Goal: Transaction & Acquisition: Purchase product/service

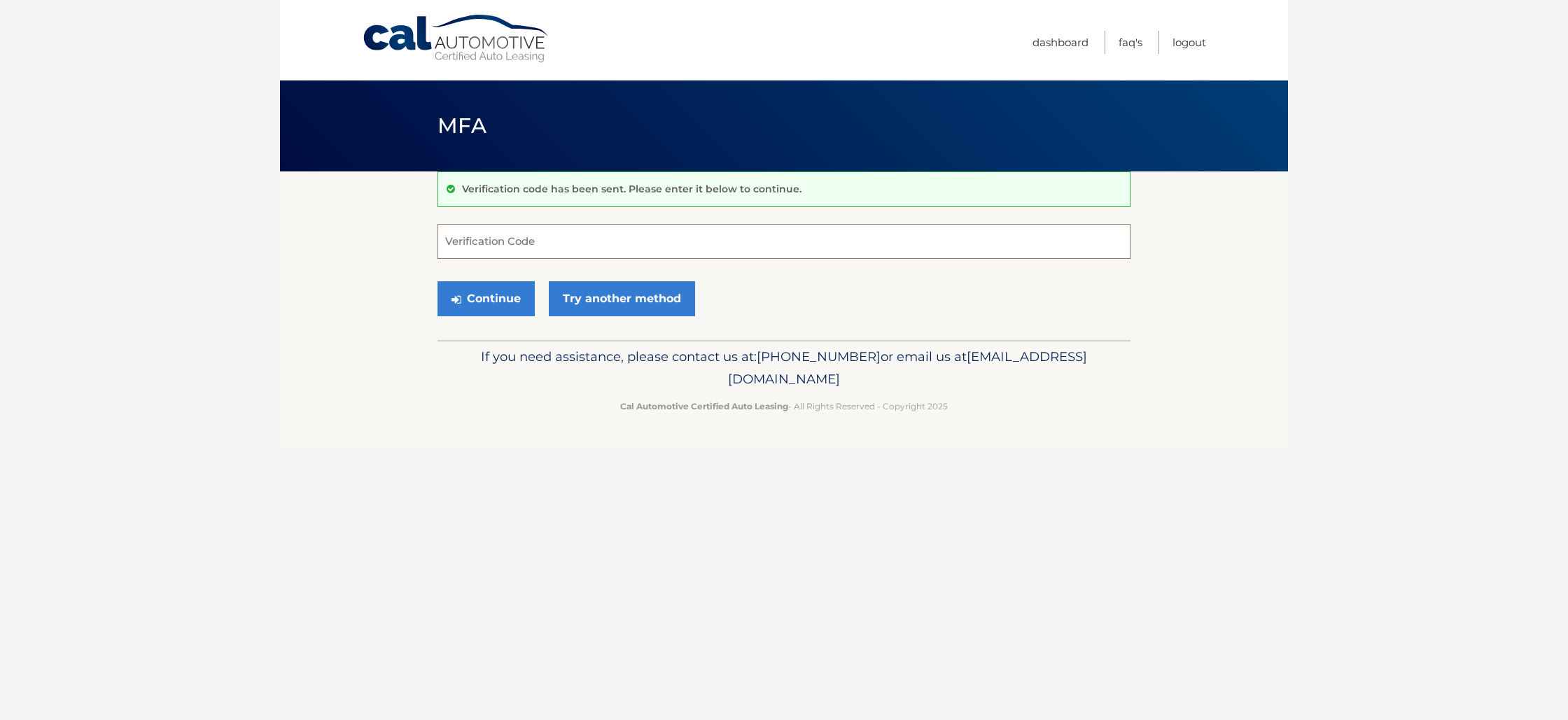
click at [507, 229] on input "Verification Code" at bounding box center [784, 241] width 693 height 35
type input "323821"
click at [487, 298] on button "Continue" at bounding box center [486, 299] width 97 height 35
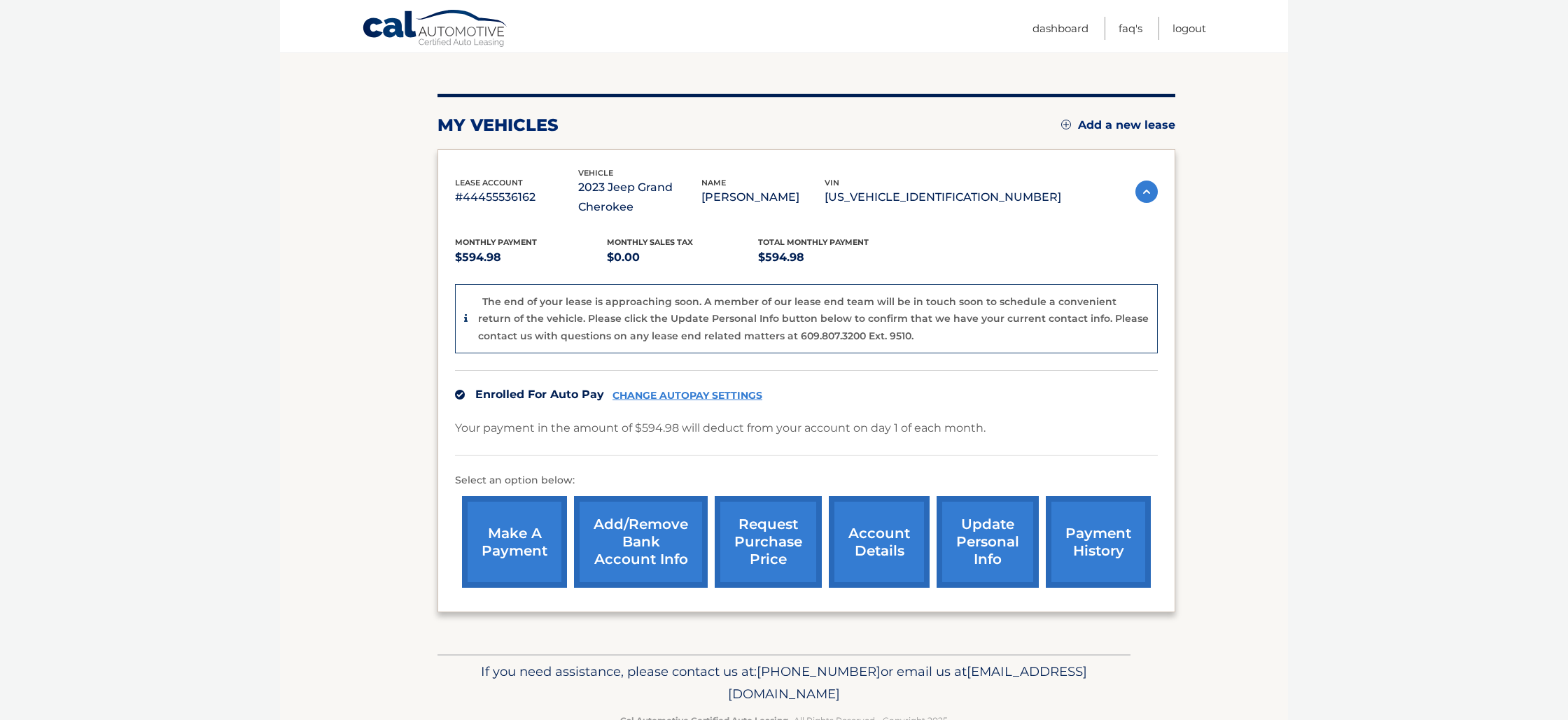
scroll to position [146, 0]
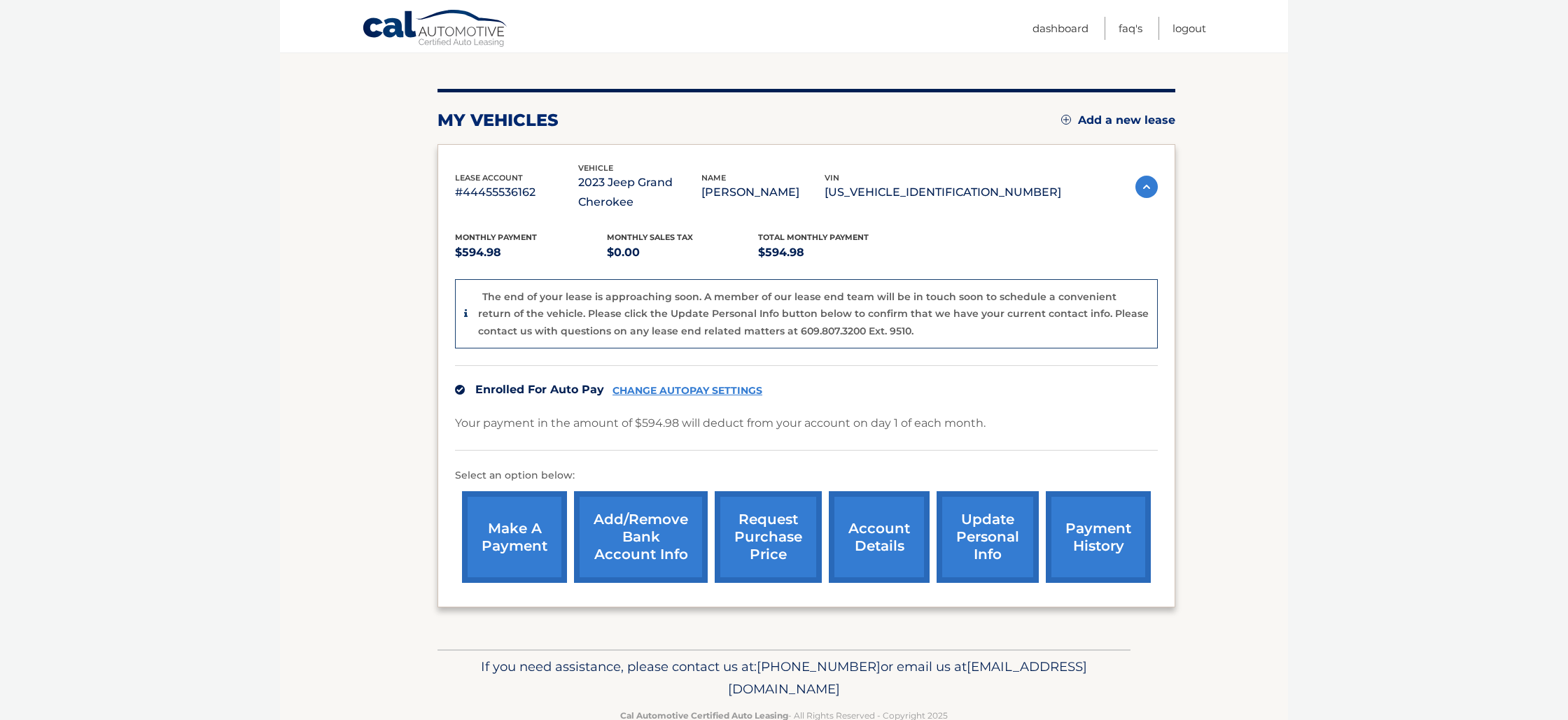
click at [499, 512] on link "make a payment" at bounding box center [514, 537] width 105 height 91
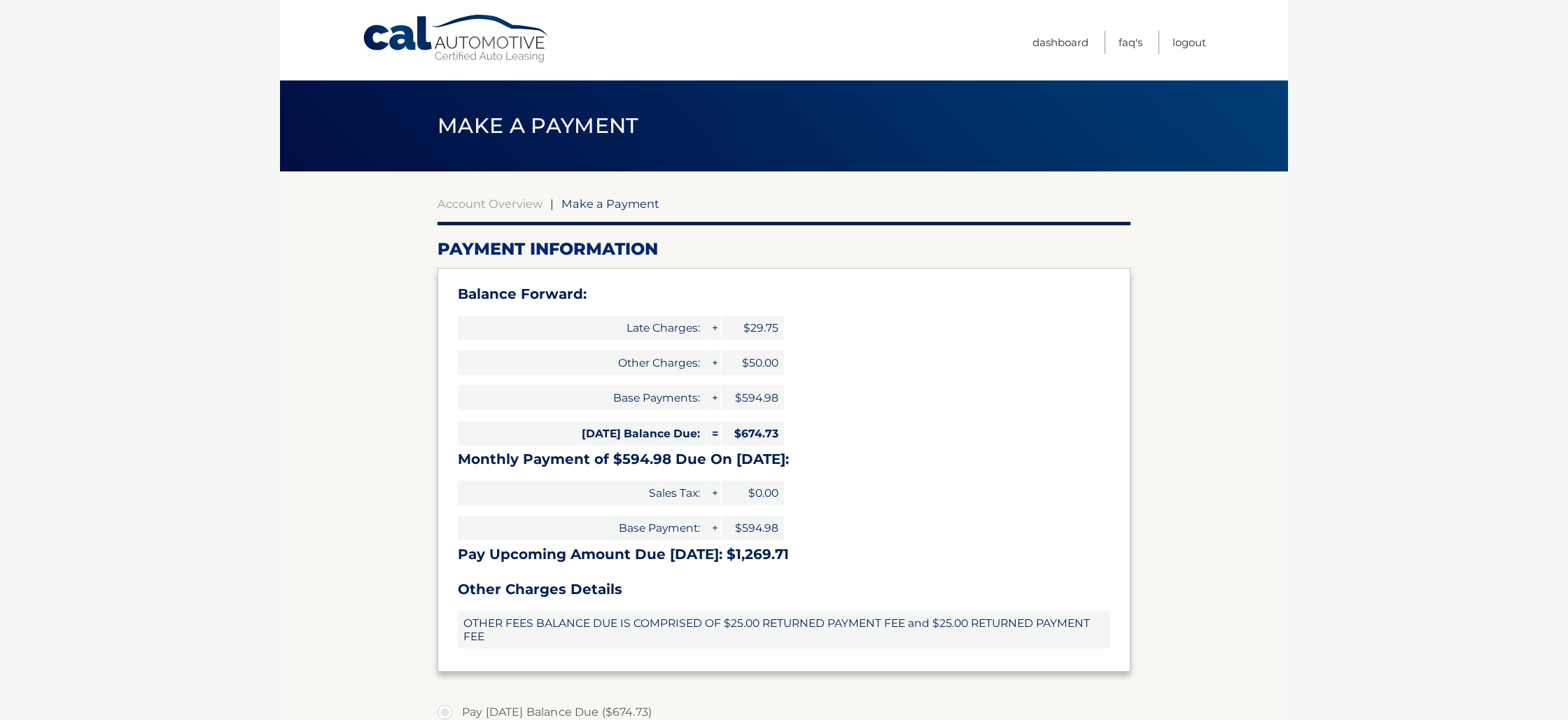
select select "MDVmZDhhZGMtZDhjOS00ZjJkLWI4NWQtZGQ0OTA1ODE2Y2Qx"
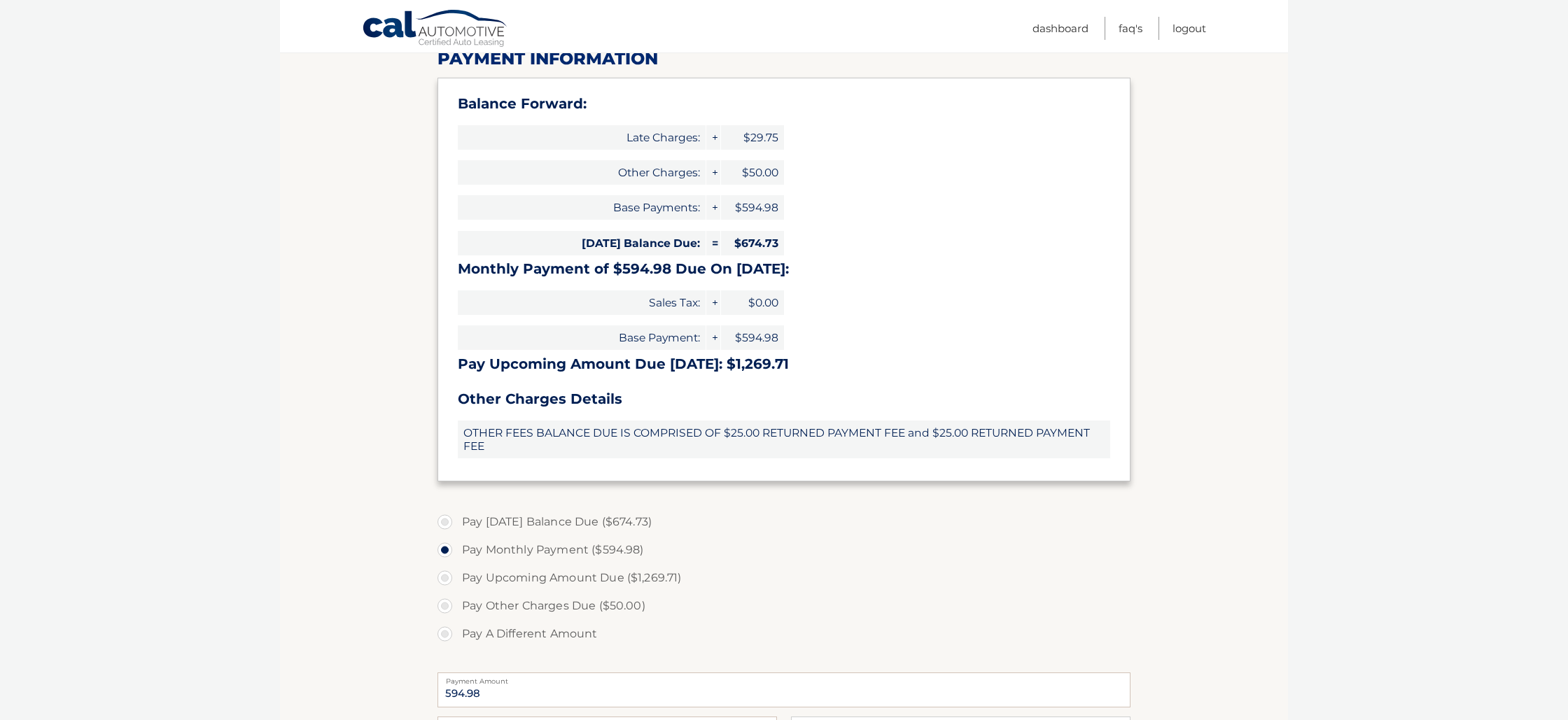
scroll to position [192, 0]
click at [496, 523] on label "Pay Today's Balance Due ($674.73)" at bounding box center [784, 520] width 693 height 28
click at [457, 523] on input "Pay Today's Balance Due ($674.73)" at bounding box center [450, 518] width 14 height 22
radio input "true"
type input "674.73"
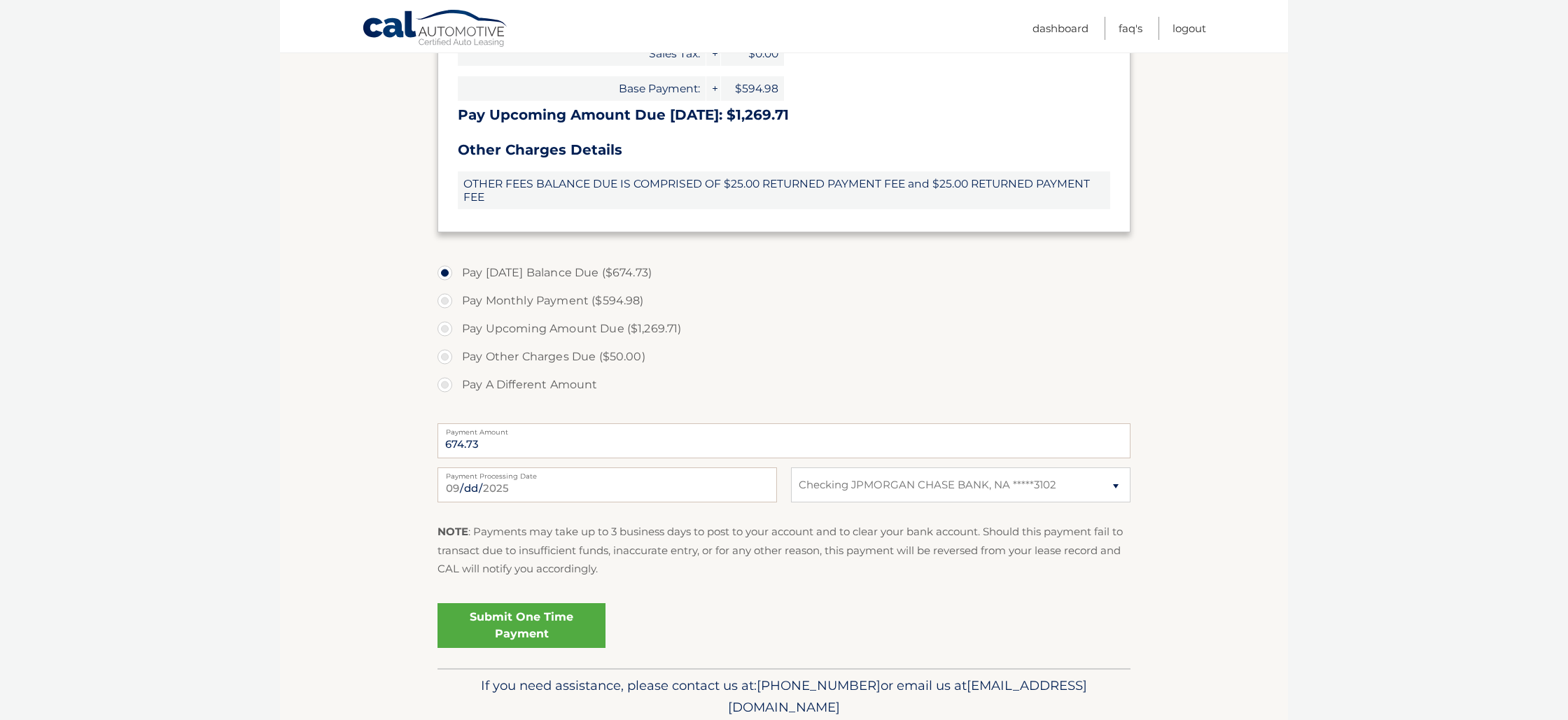
scroll to position [456, 0]
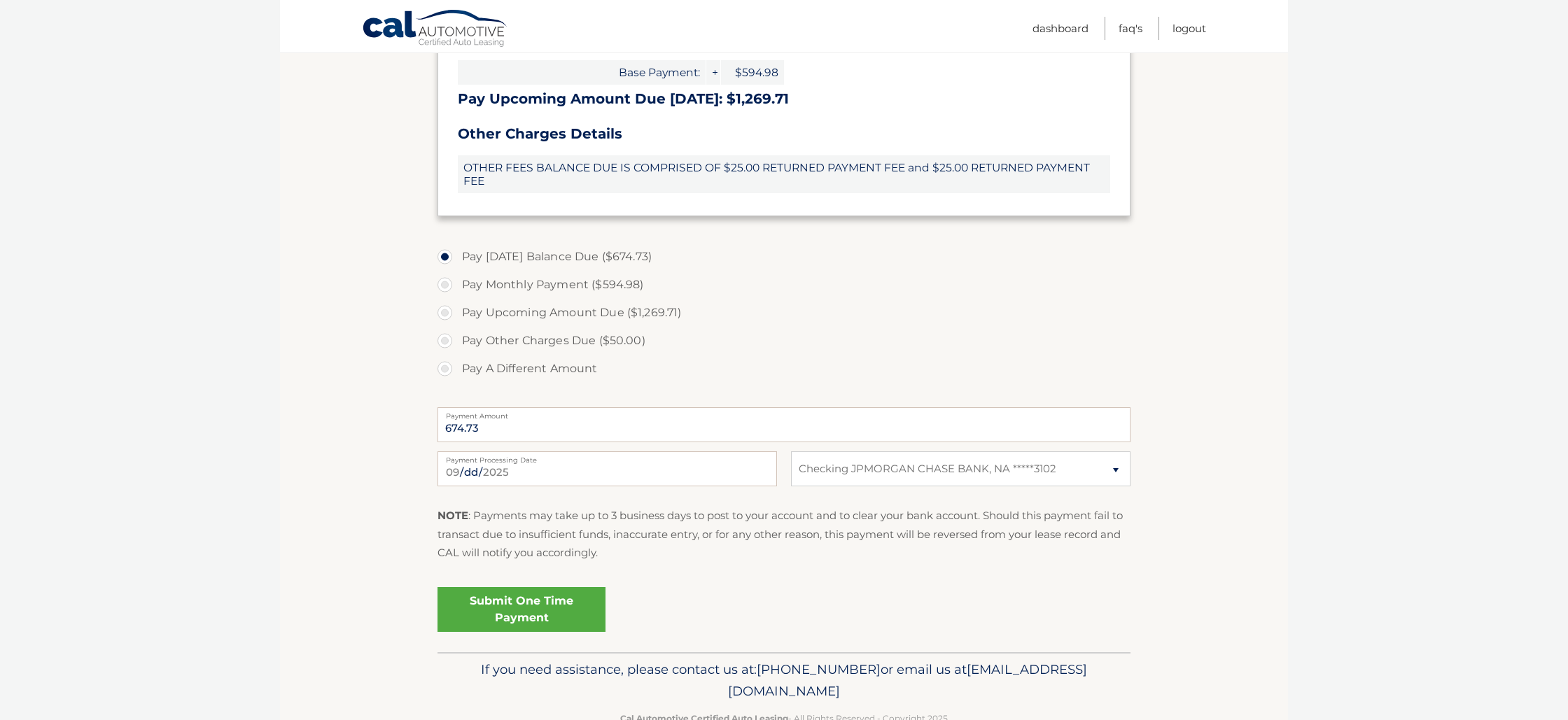
click at [491, 607] on link "Submit One Time Payment" at bounding box center [521, 610] width 168 height 45
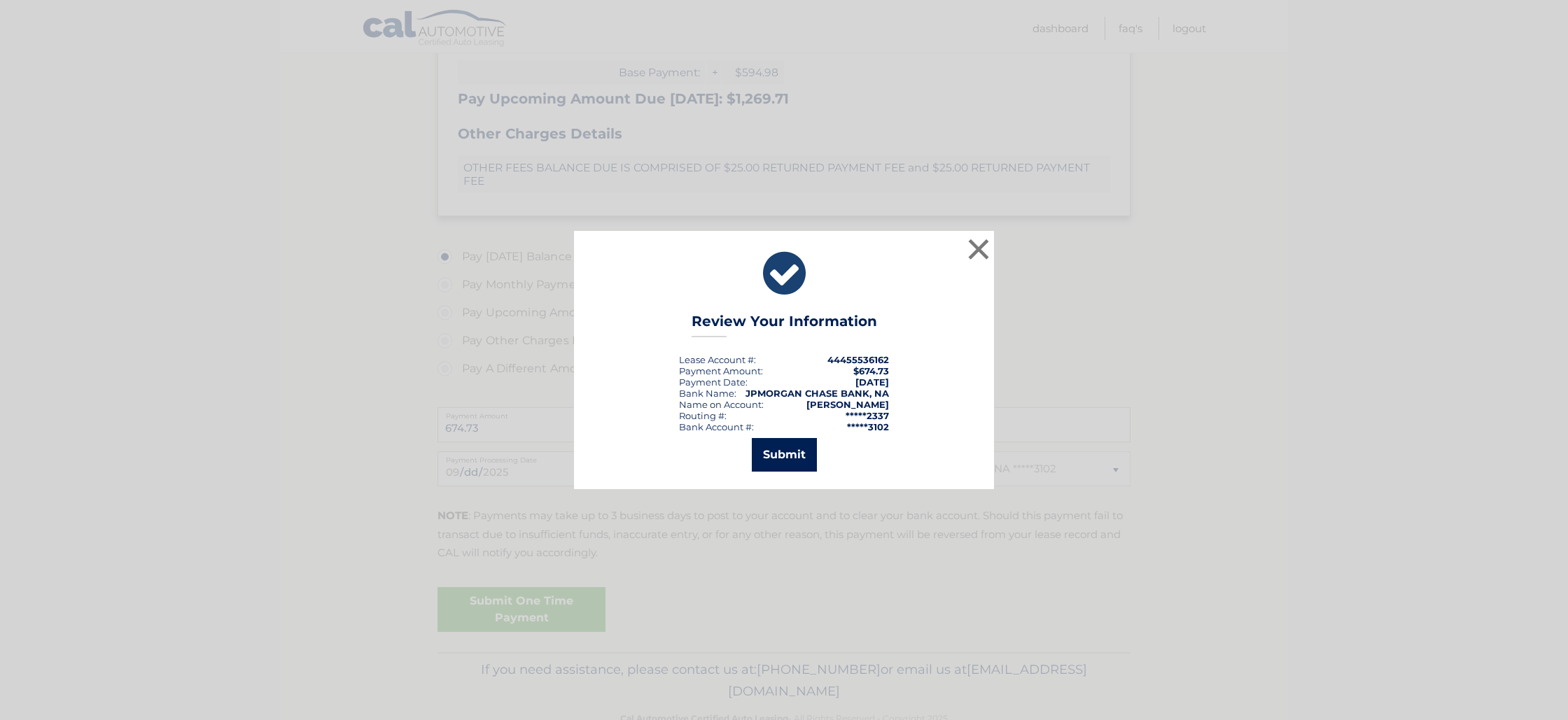
click at [803, 465] on button "Submit" at bounding box center [784, 455] width 65 height 34
